Goal: Task Accomplishment & Management: Manage account settings

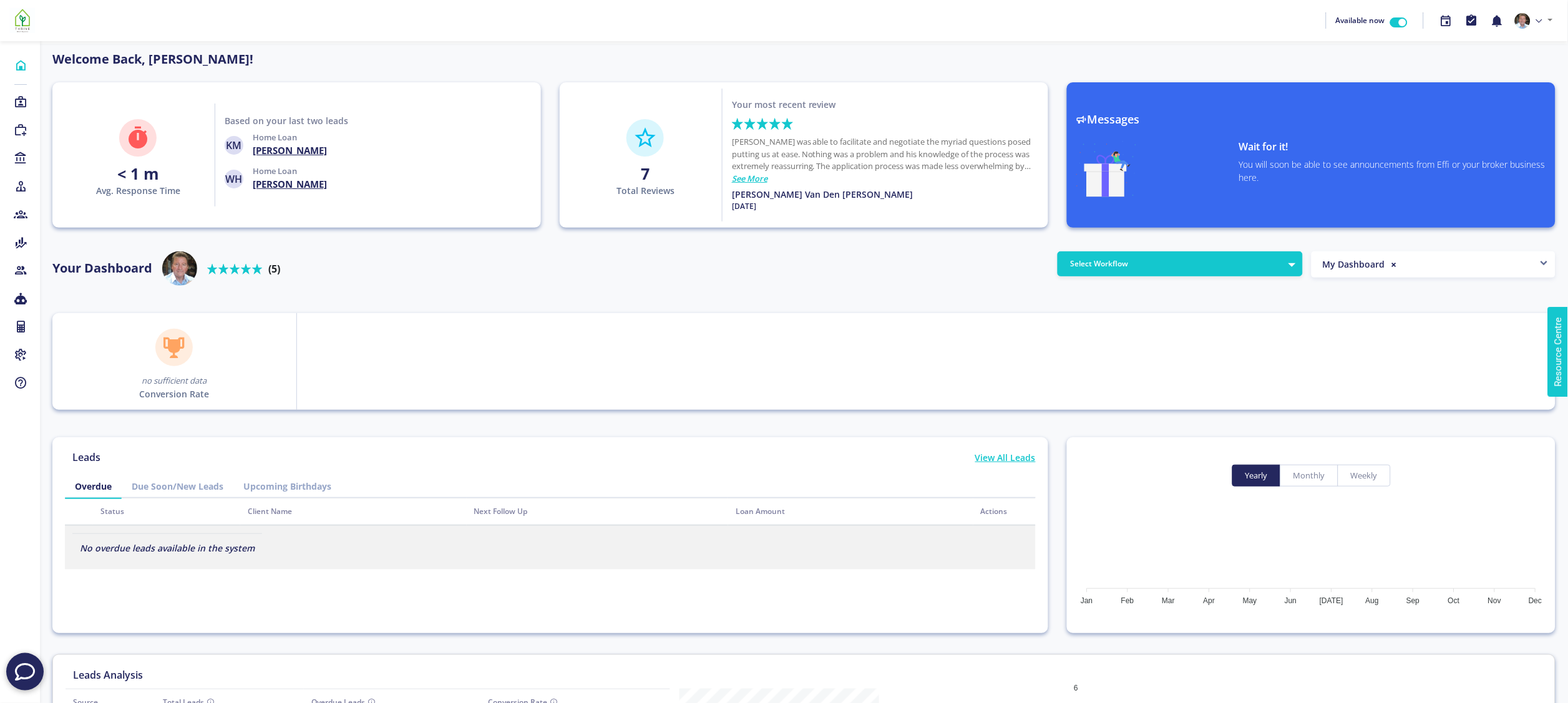
scroll to position [112, 199]
